Goal: Information Seeking & Learning: Learn about a topic

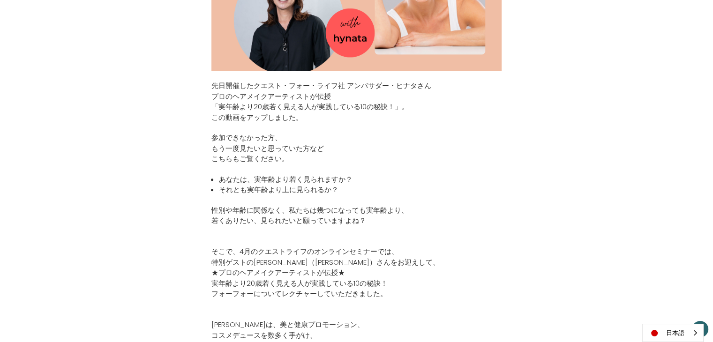
scroll to position [326, 0]
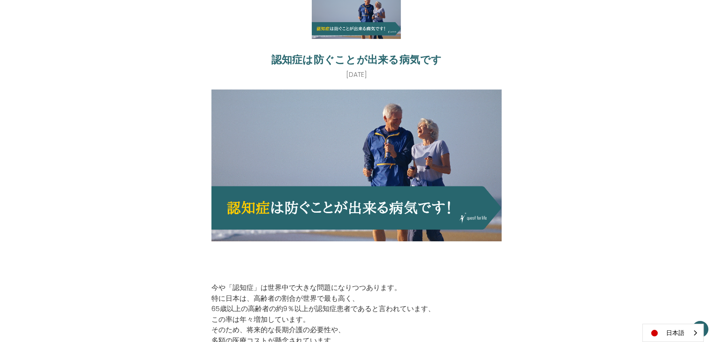
scroll to position [141, 0]
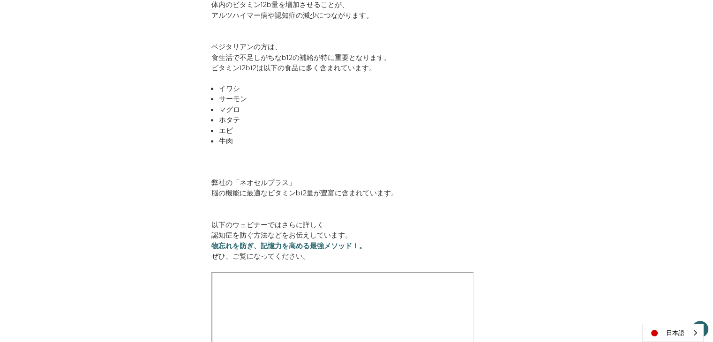
scroll to position [703, 0]
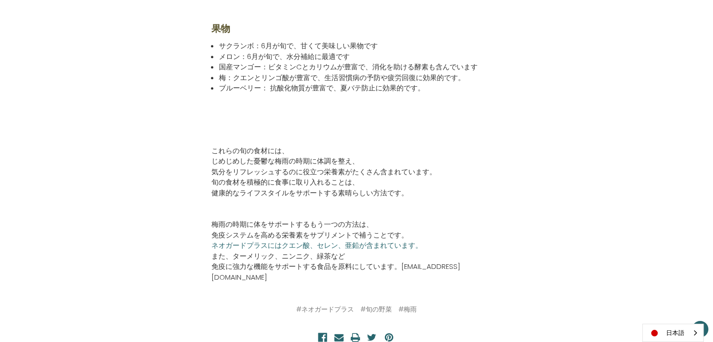
scroll to position [656, 0]
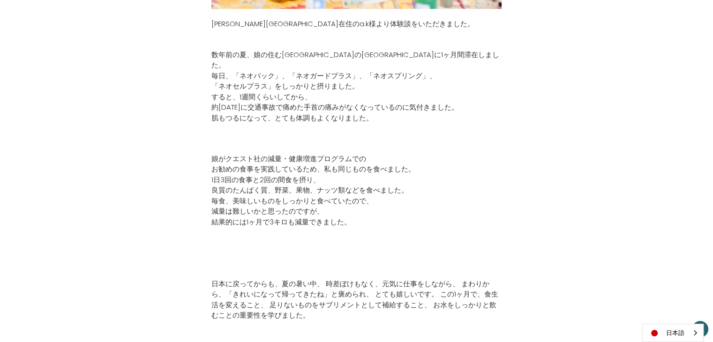
scroll to position [656, 0]
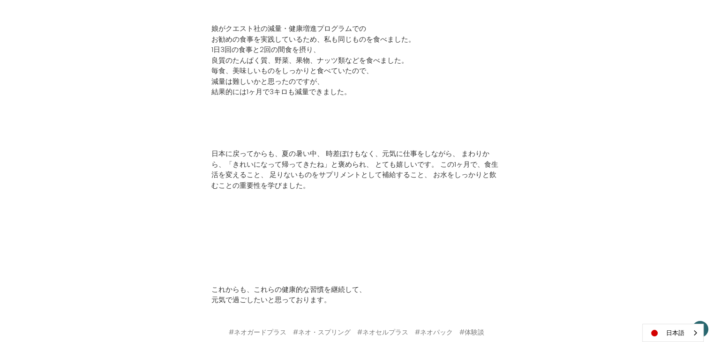
scroll to position [609, 0]
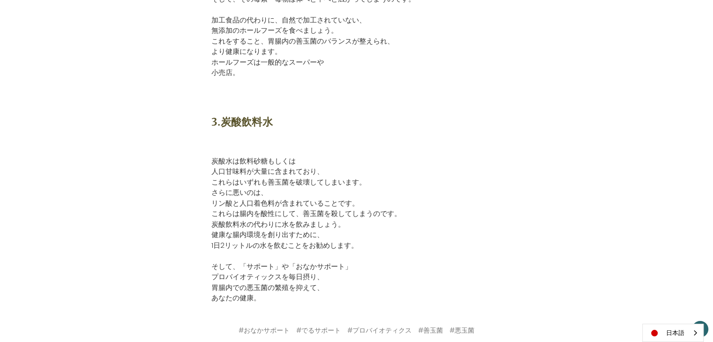
scroll to position [1125, 0]
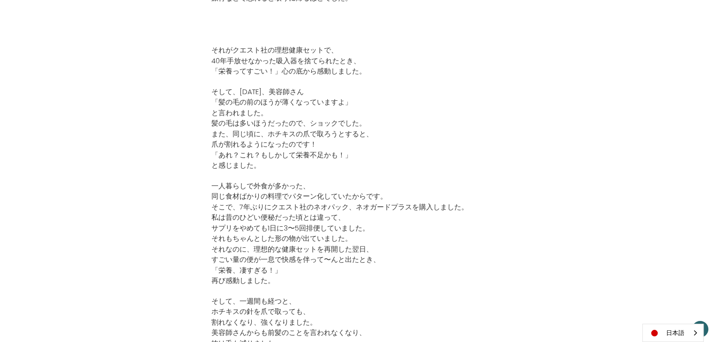
scroll to position [1250, 0]
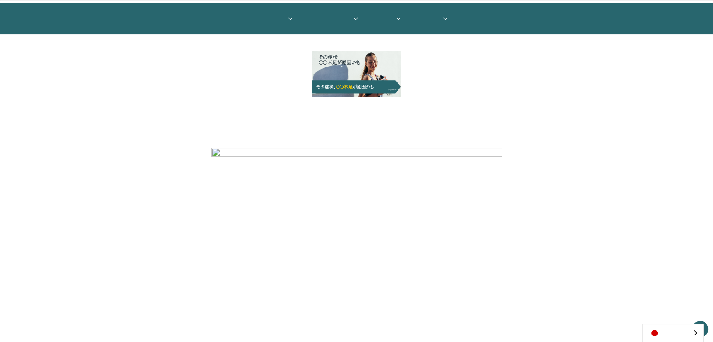
scroll to position [188, 0]
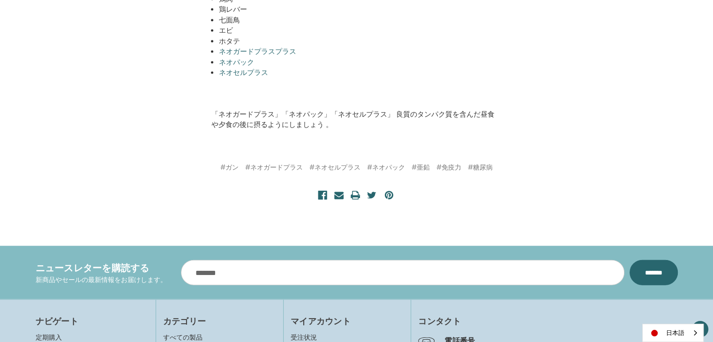
scroll to position [1922, 0]
